Goal: Task Accomplishment & Management: Manage account settings

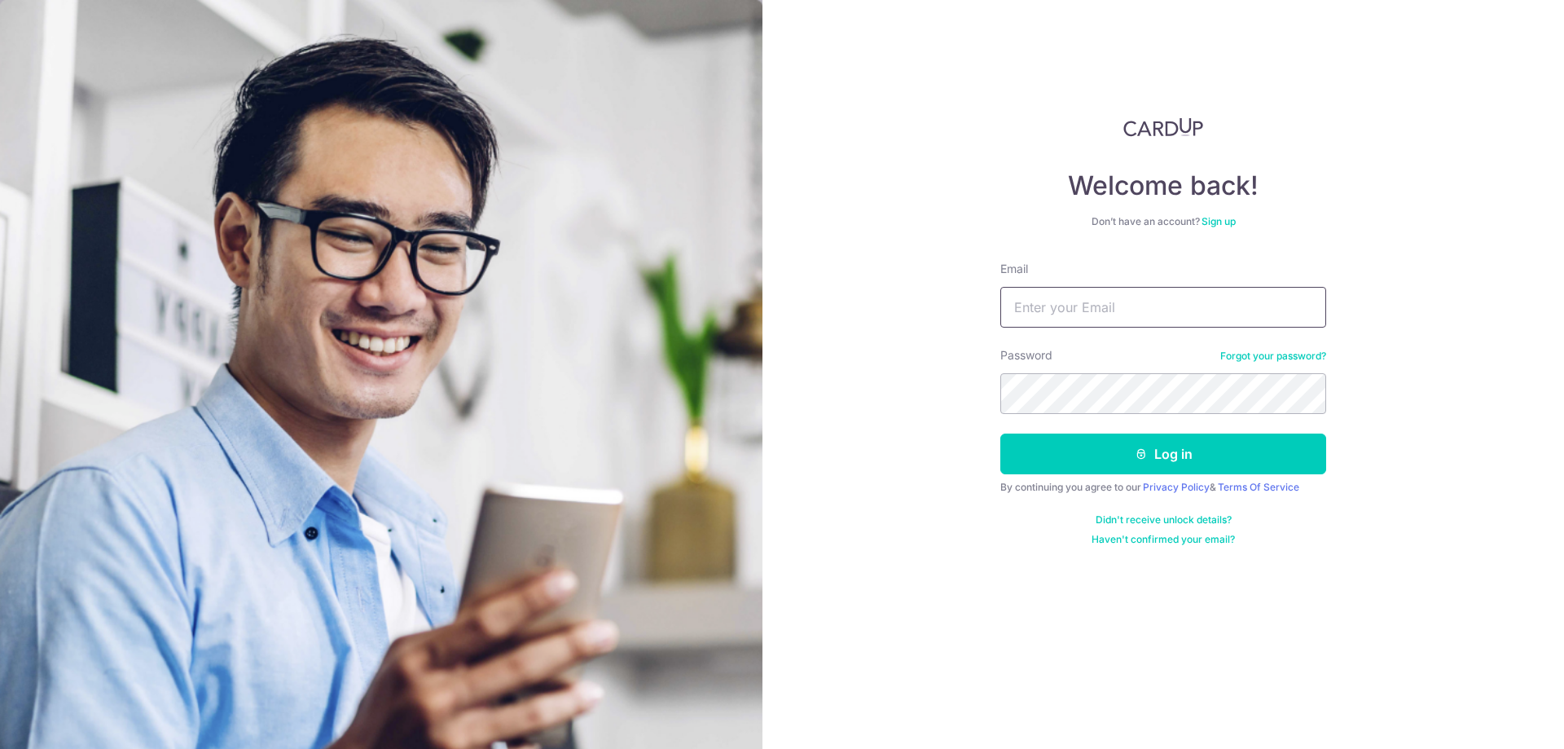
click at [1074, 316] on input "Email" at bounding box center [1164, 307] width 326 height 41
type input "[EMAIL_ADDRESS][DOMAIN_NAME]"
click at [1168, 455] on button "Log in" at bounding box center [1164, 453] width 326 height 41
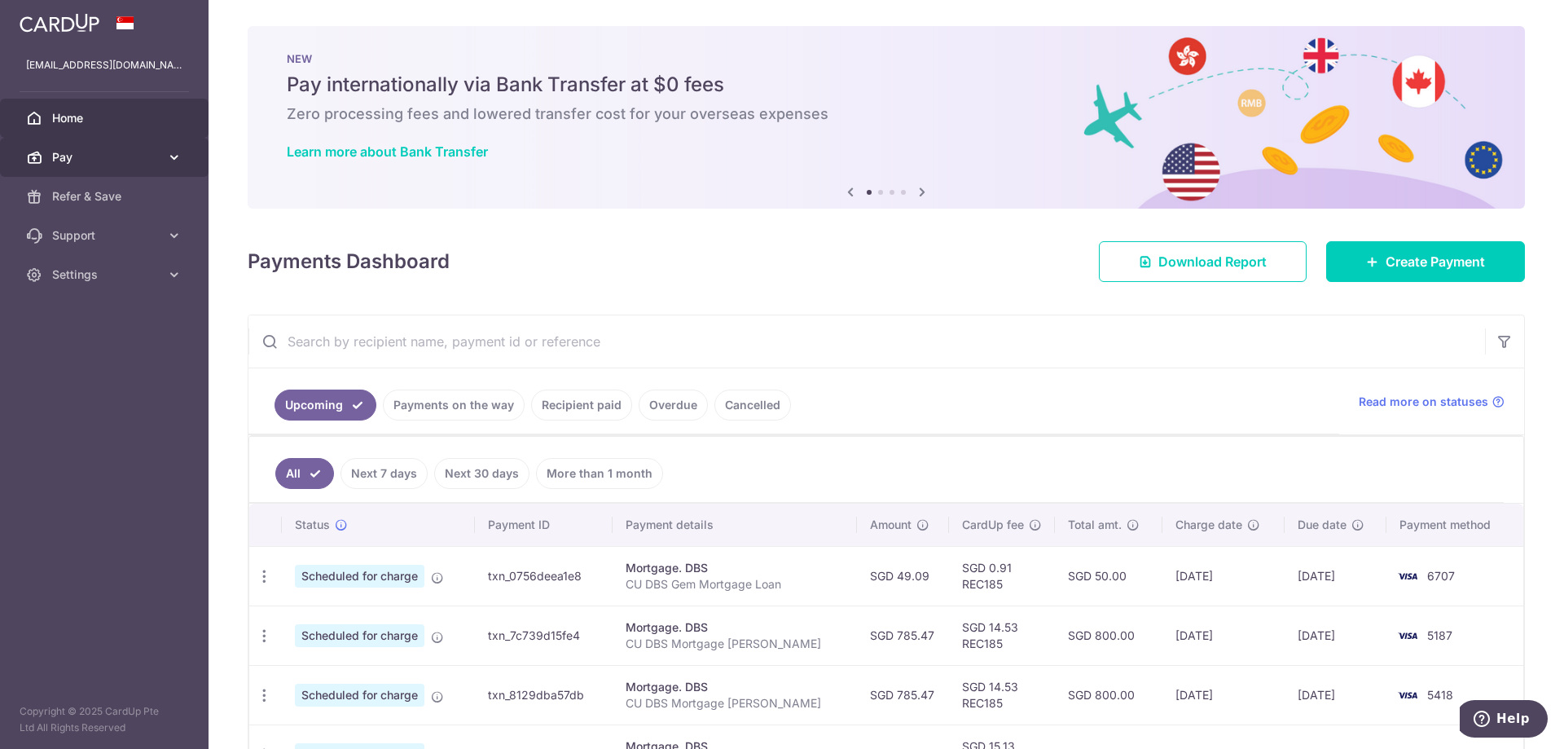
click at [103, 158] on span "Pay" at bounding box center [106, 157] width 108 height 16
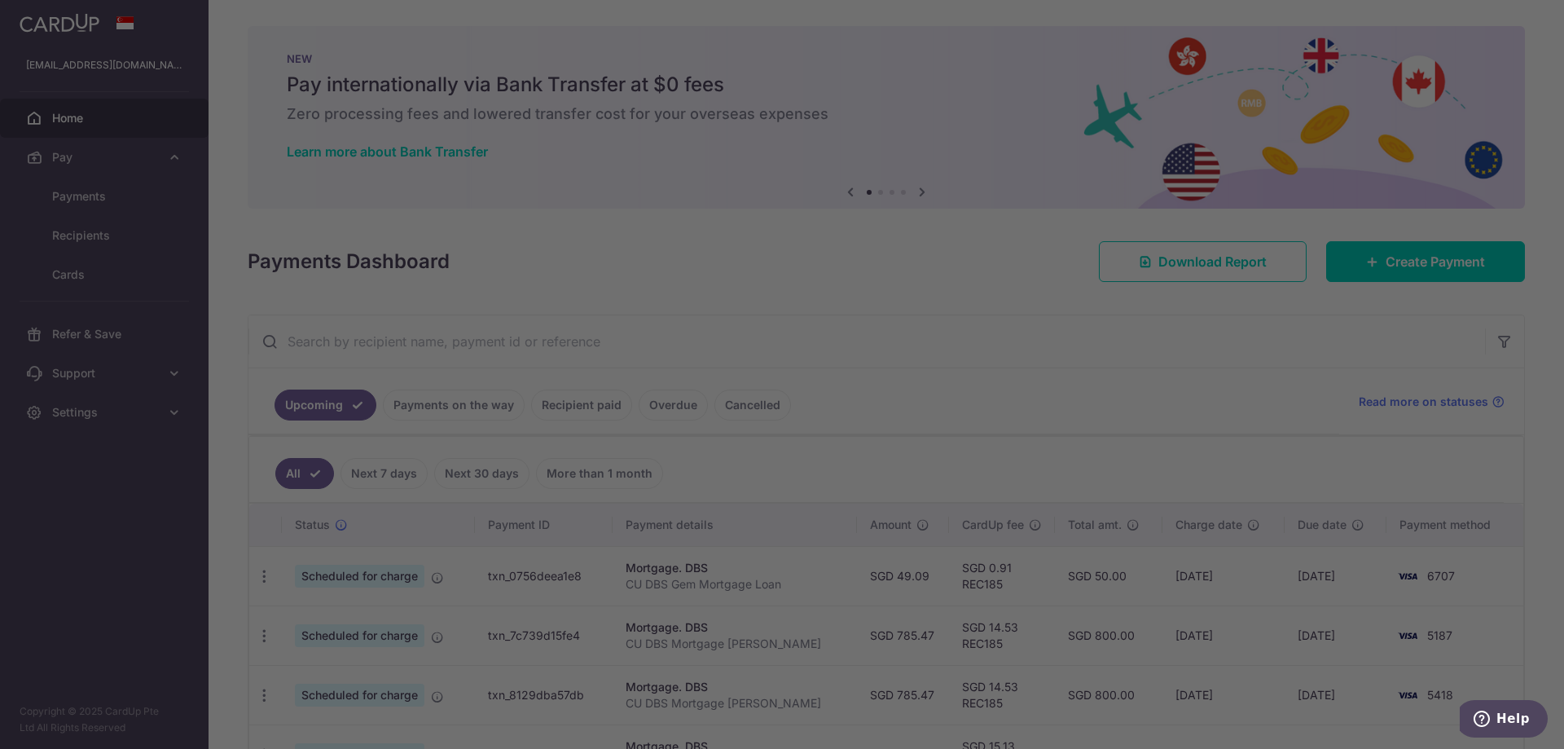
click at [88, 274] on div at bounding box center [790, 378] width 1580 height 756
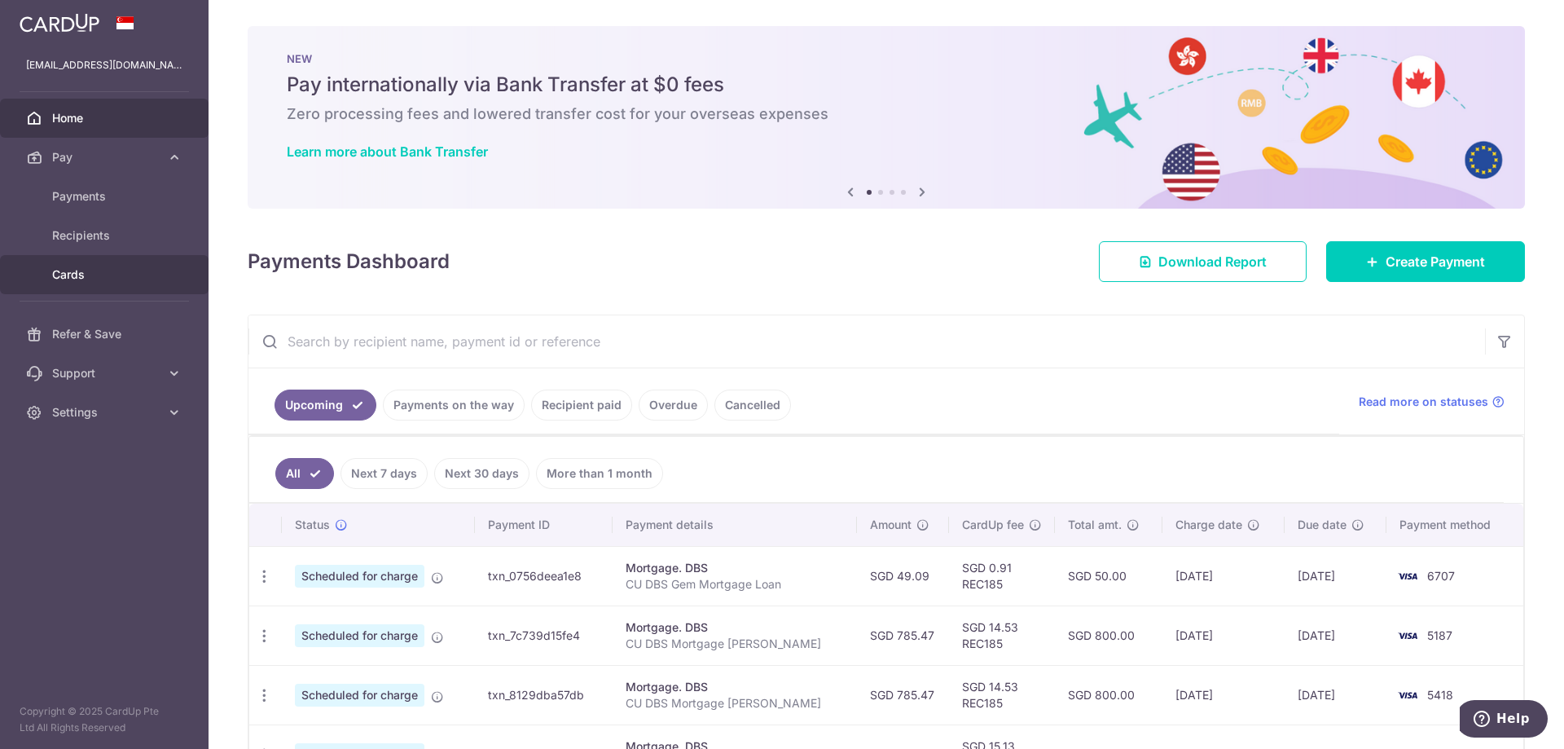
click at [84, 280] on span "Cards" at bounding box center [106, 274] width 108 height 16
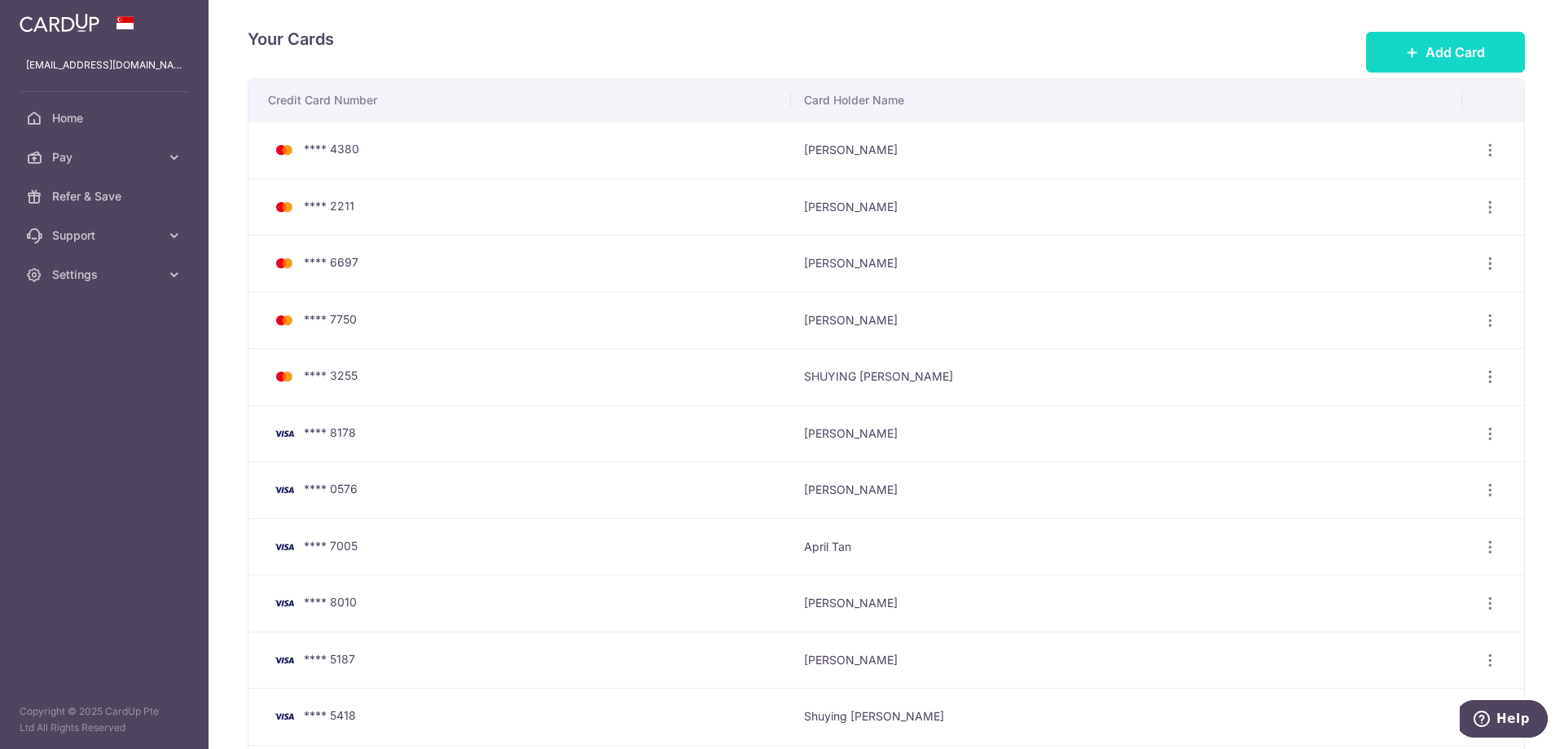
click at [1439, 59] on span "Add Card" at bounding box center [1455, 52] width 59 height 20
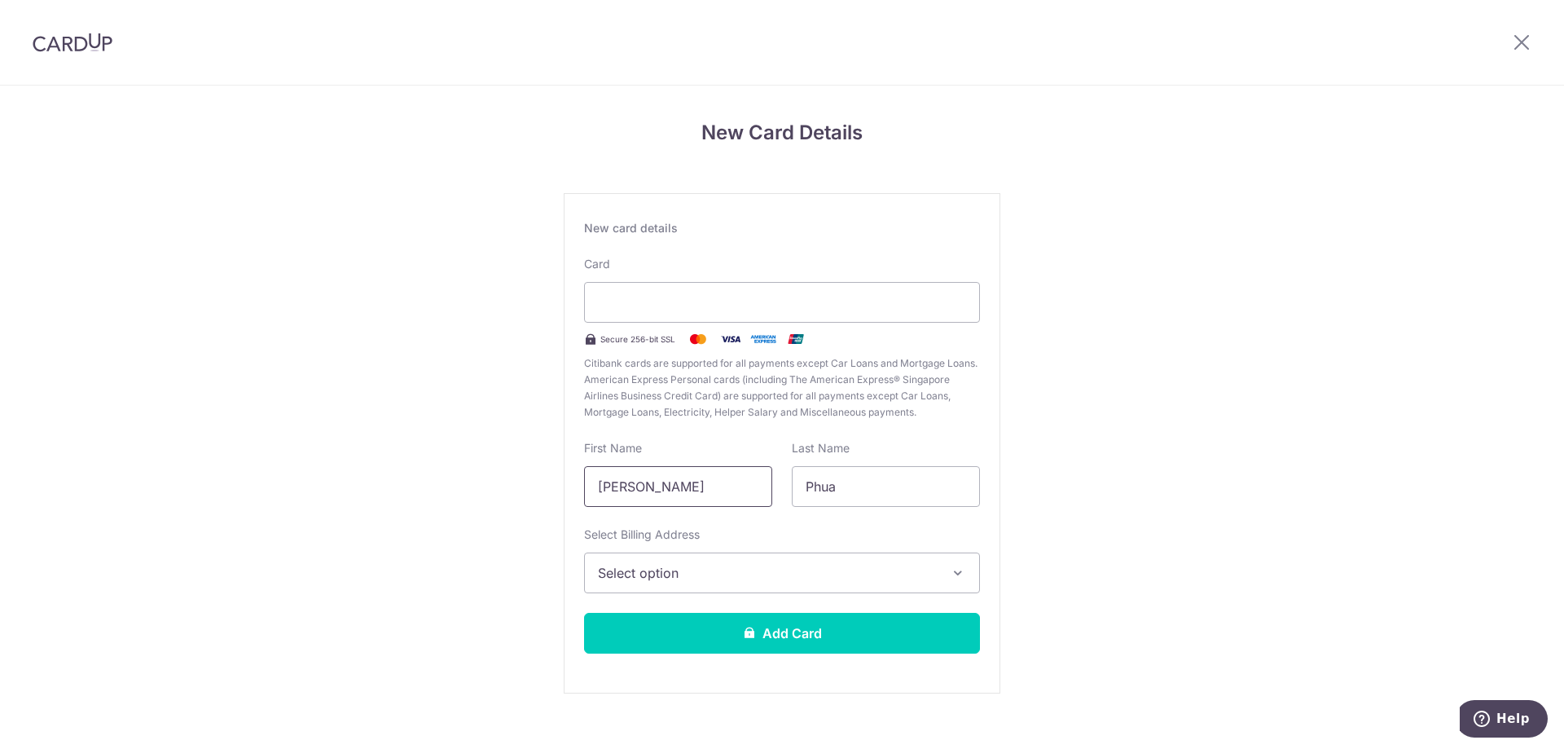
drag, startPoint x: 660, startPoint y: 484, endPoint x: 497, endPoint y: 471, distance: 163.5
click at [497, 471] on div "New Card Details New card details Card Secure 256-bit SSL Citibank cards are su…" at bounding box center [782, 428] width 1564 height 684
type input "Shuying April"
type input "Tan"
click at [677, 589] on button "Select option" at bounding box center [782, 572] width 396 height 41
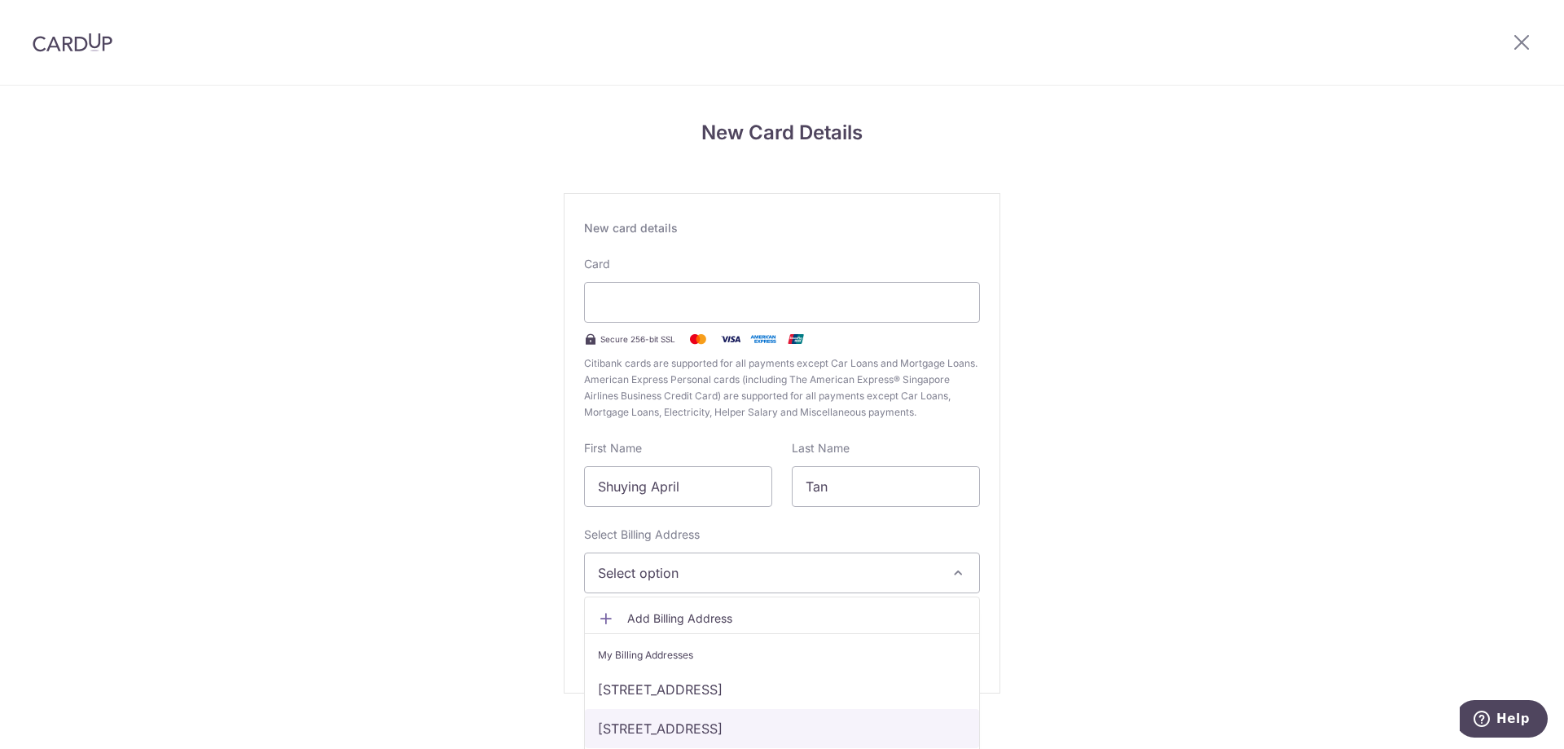
click at [690, 728] on link "7 Leedon Heights, #04-13, Singapore, Singapore-267953" at bounding box center [782, 728] width 394 height 39
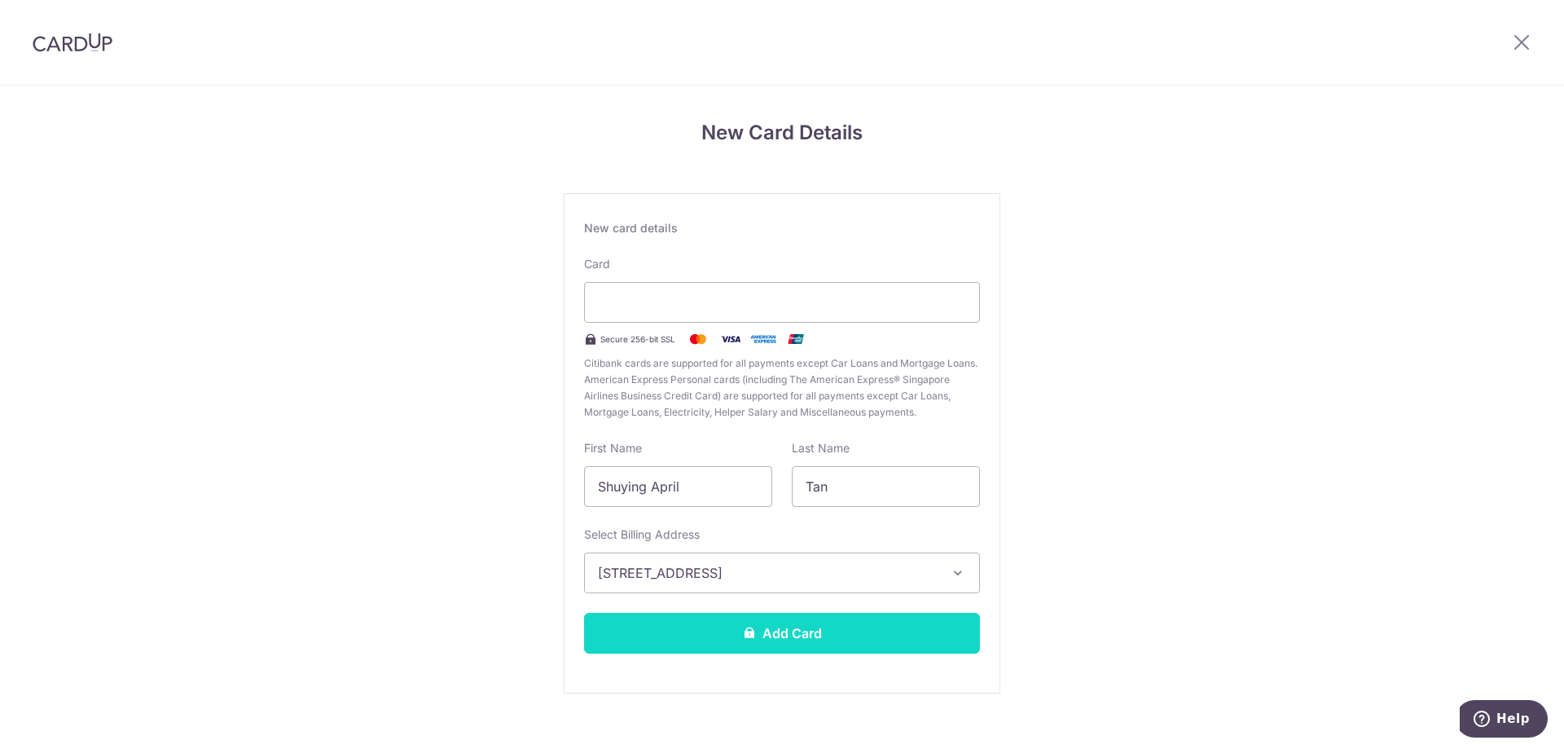
click at [743, 635] on icon at bounding box center [749, 632] width 13 height 13
